Goal: Task Accomplishment & Management: Complete application form

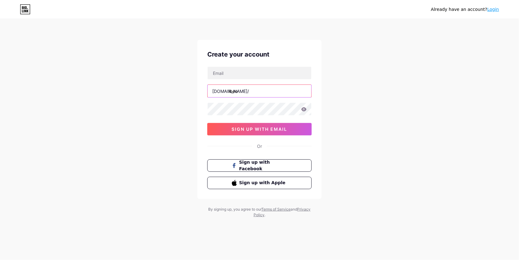
click at [247, 91] on input "ibeo" at bounding box center [259, 91] width 104 height 12
type input "i"
type input "b"
type input "ổ"
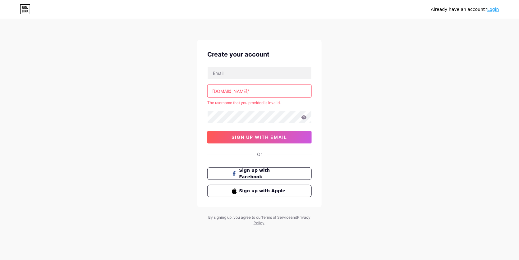
click at [247, 91] on input "ổ" at bounding box center [259, 91] width 104 height 12
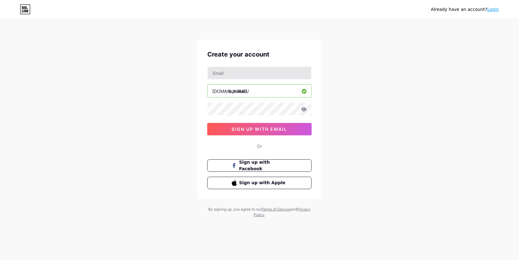
type input "boroibeo"
click at [246, 74] on input "text" at bounding box center [259, 73] width 104 height 12
type input "[EMAIL_ADDRESS][DOMAIN_NAME]"
click at [252, 131] on span "sign up with email" at bounding box center [260, 128] width 56 height 5
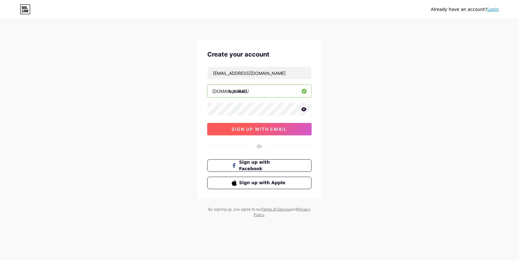
click at [248, 128] on span "sign up with email" at bounding box center [260, 128] width 56 height 5
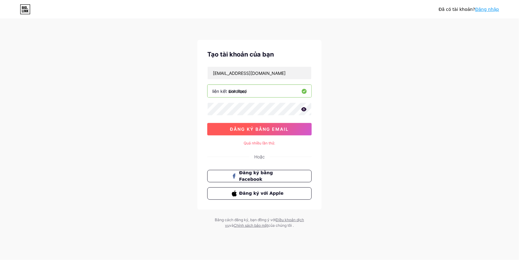
click at [252, 129] on font "đăng ký bằng email" at bounding box center [259, 128] width 59 height 5
